Goal: Navigation & Orientation: Find specific page/section

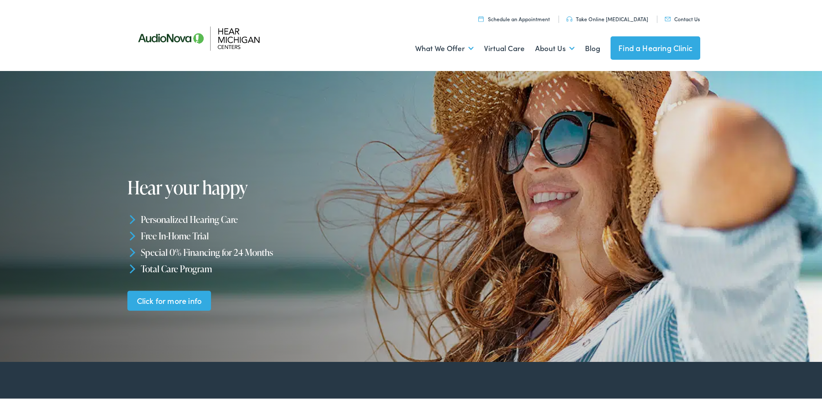
click at [683, 42] on link "Find a Hearing Clinic" at bounding box center [656, 46] width 90 height 23
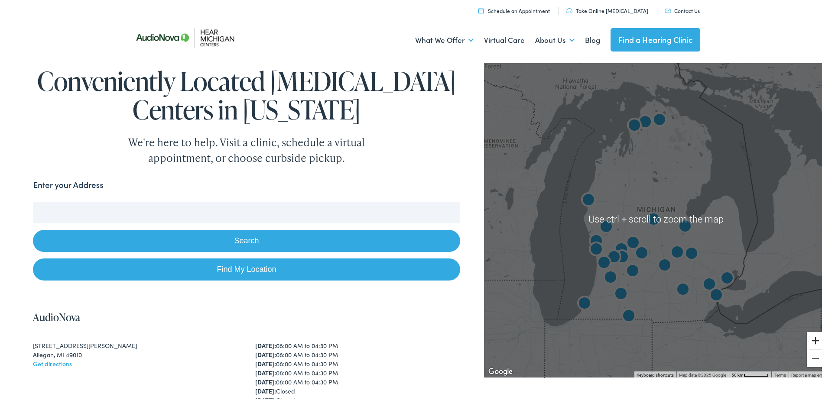
click at [812, 336] on button "Zoom in" at bounding box center [815, 339] width 17 height 17
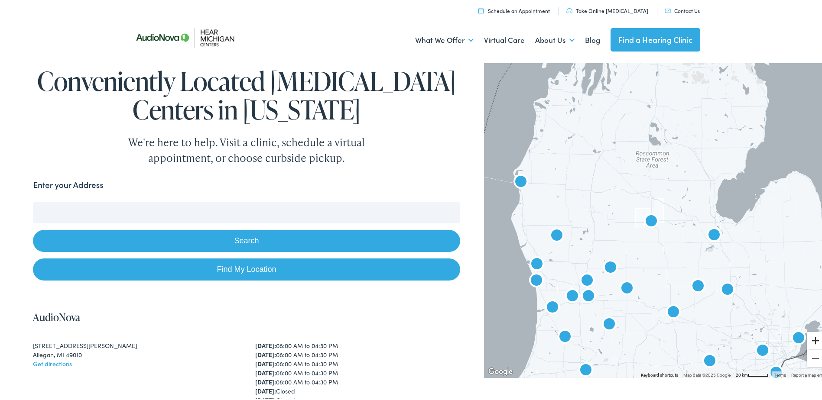
click at [812, 336] on button "Zoom in" at bounding box center [815, 339] width 17 height 17
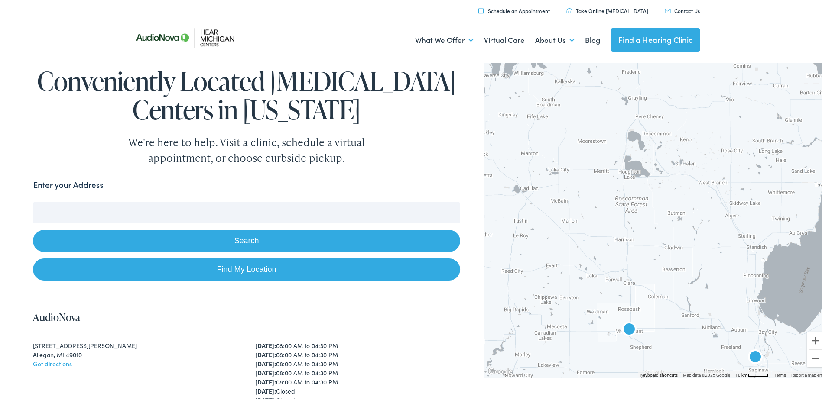
drag, startPoint x: 704, startPoint y: 166, endPoint x: 687, endPoint y: 274, distance: 110.1
click at [687, 274] on div at bounding box center [656, 218] width 345 height 318
click at [815, 360] on button "Zoom out" at bounding box center [815, 356] width 17 height 17
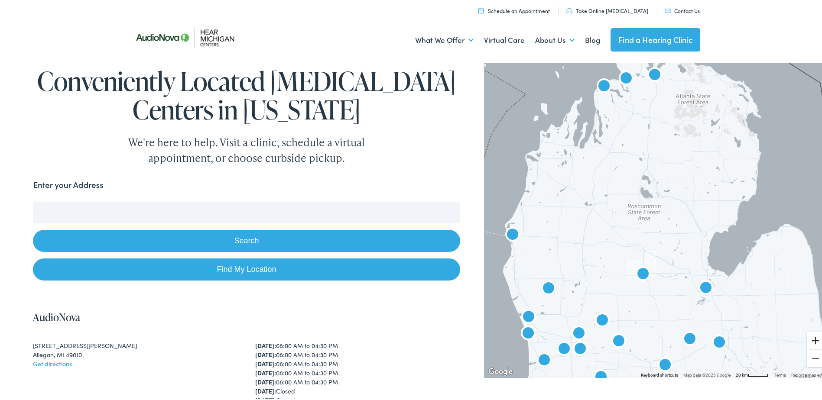
click at [810, 336] on button "Zoom in" at bounding box center [815, 339] width 17 height 17
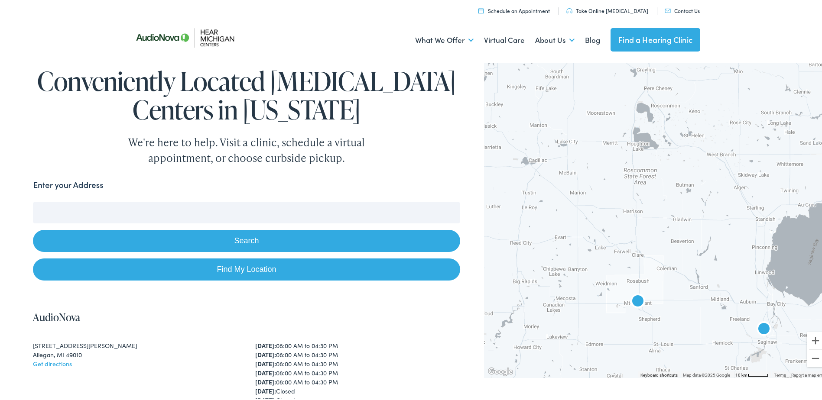
drag, startPoint x: 710, startPoint y: 209, endPoint x: 719, endPoint y: 181, distance: 29.5
click at [719, 181] on div at bounding box center [656, 218] width 345 height 318
click at [818, 361] on div at bounding box center [656, 218] width 345 height 318
click at [817, 360] on button "Zoom out" at bounding box center [815, 356] width 17 height 17
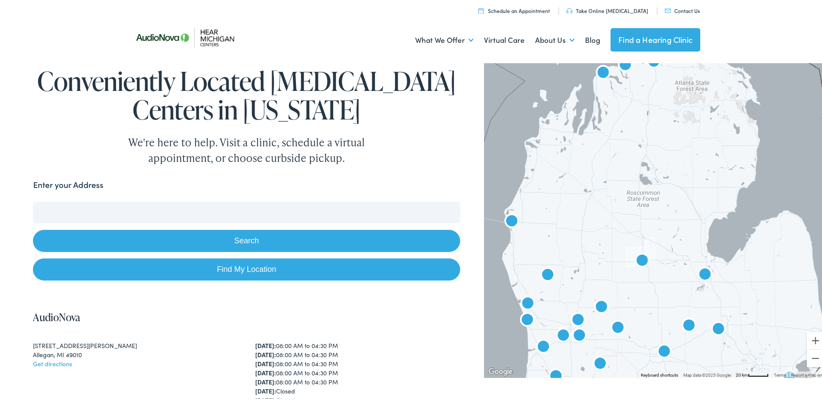
drag, startPoint x: 700, startPoint y: 209, endPoint x: 695, endPoint y: 210, distance: 5.4
click at [695, 210] on div at bounding box center [656, 218] width 345 height 318
